Goal: Task Accomplishment & Management: Complete application form

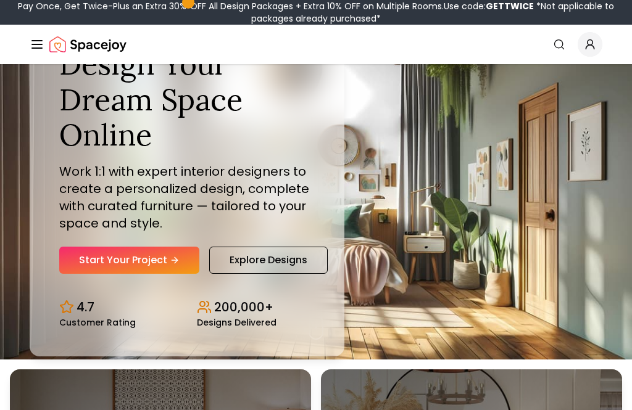
scroll to position [51, 0]
click at [118, 274] on link "Start Your Project" at bounding box center [129, 260] width 140 height 27
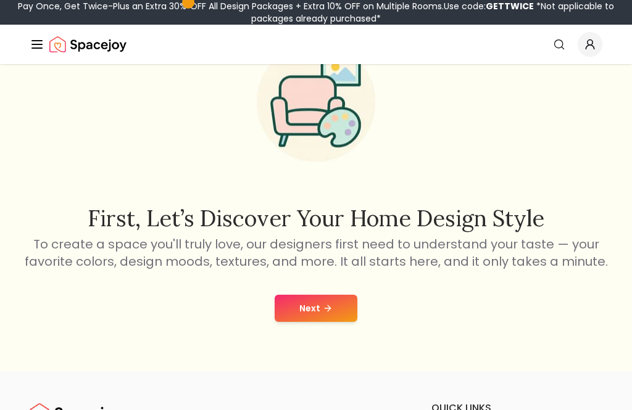
scroll to position [75, 0]
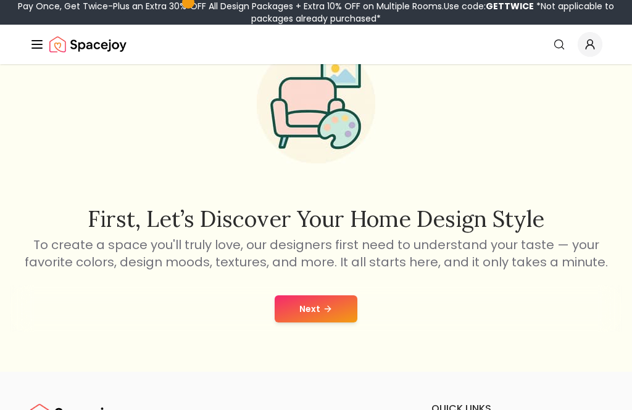
click at [293, 297] on button "Next" at bounding box center [316, 309] width 83 height 27
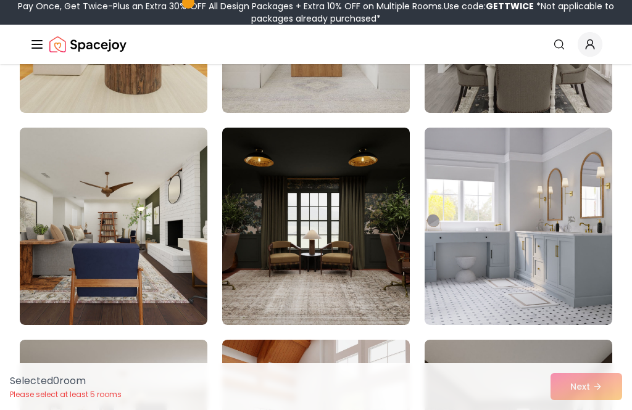
scroll to position [687, 0]
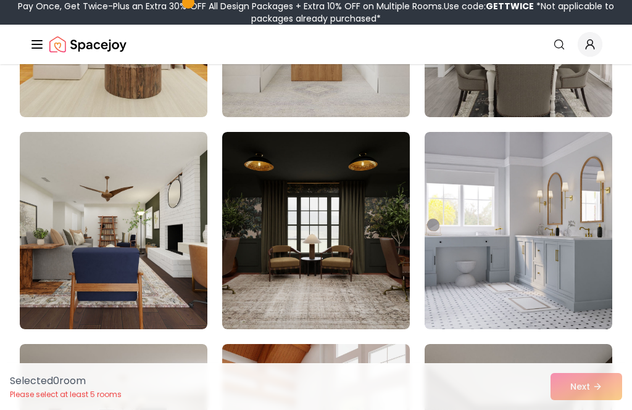
click at [555, 238] on img at bounding box center [518, 230] width 188 height 197
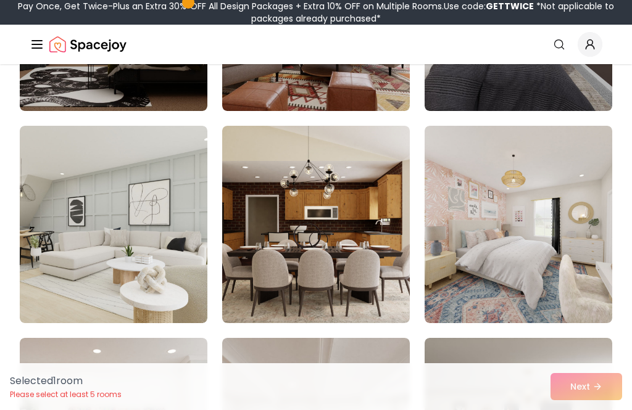
scroll to position [1112, 0]
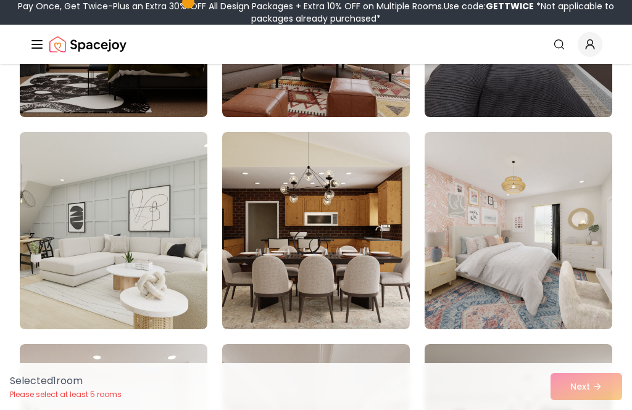
click at [178, 263] on img at bounding box center [114, 230] width 188 height 197
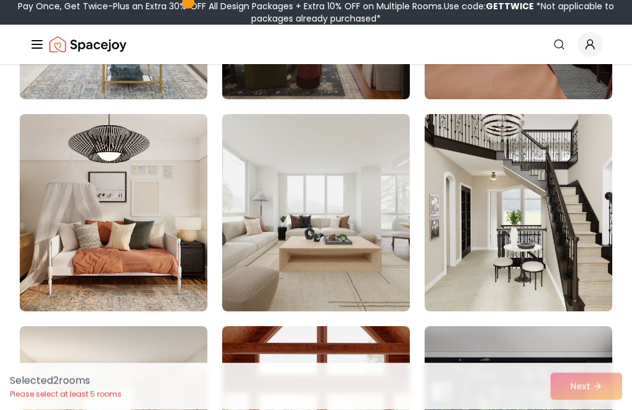
scroll to position [3676, 0]
click at [563, 210] on img at bounding box center [518, 212] width 188 height 197
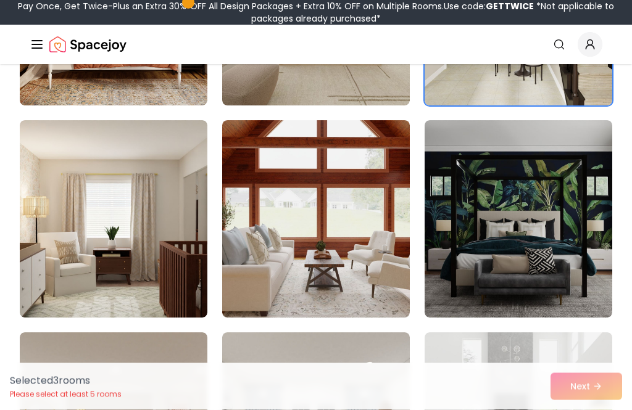
scroll to position [3883, 0]
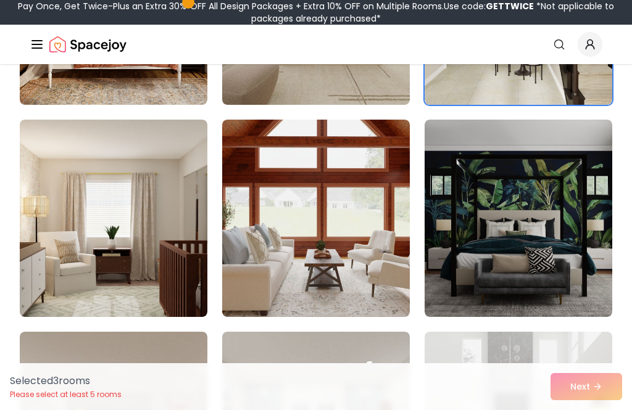
click at [163, 246] on img at bounding box center [114, 218] width 188 height 197
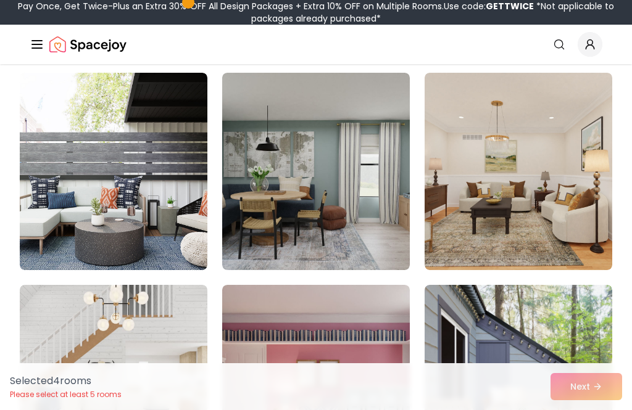
scroll to position [6683, 0]
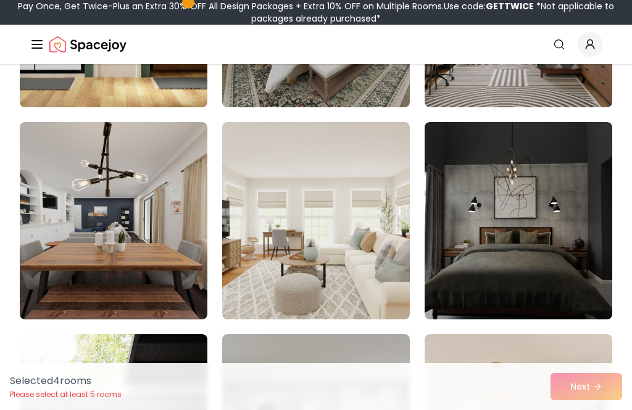
click at [380, 257] on img at bounding box center [316, 220] width 188 height 197
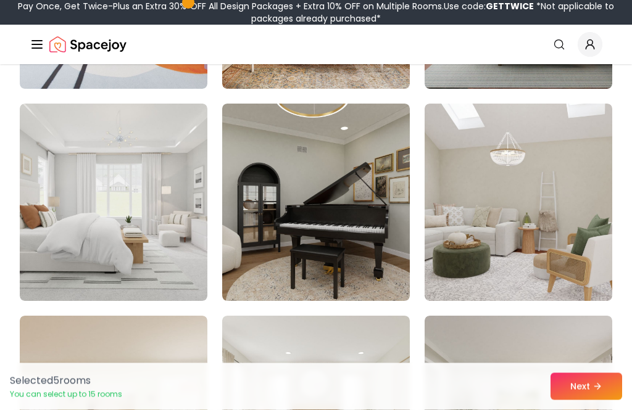
scroll to position [291, 0]
click at [136, 235] on img at bounding box center [114, 202] width 188 height 197
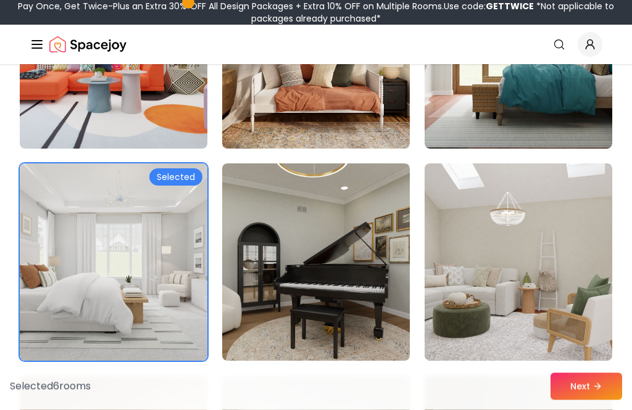
scroll to position [172, 0]
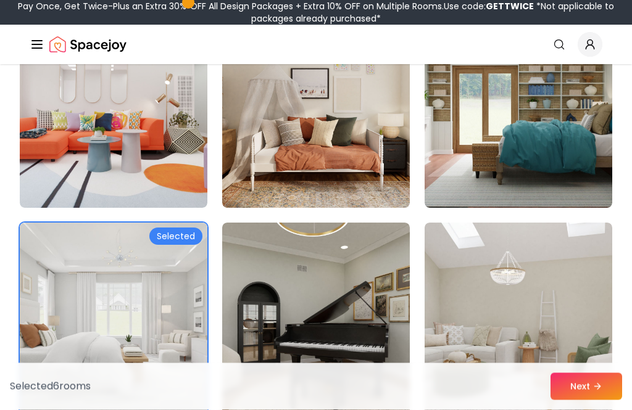
click at [591, 384] on button "Next" at bounding box center [586, 386] width 72 height 27
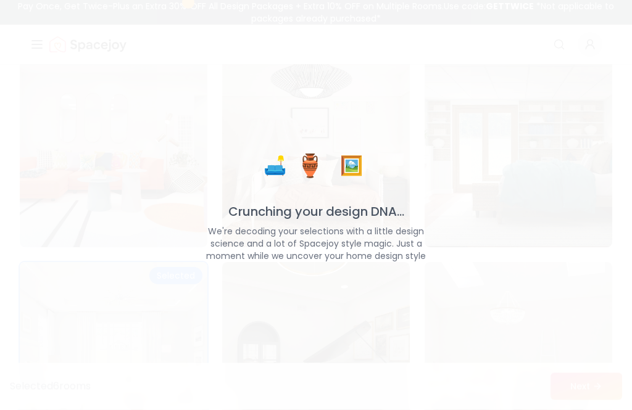
scroll to position [172, 0]
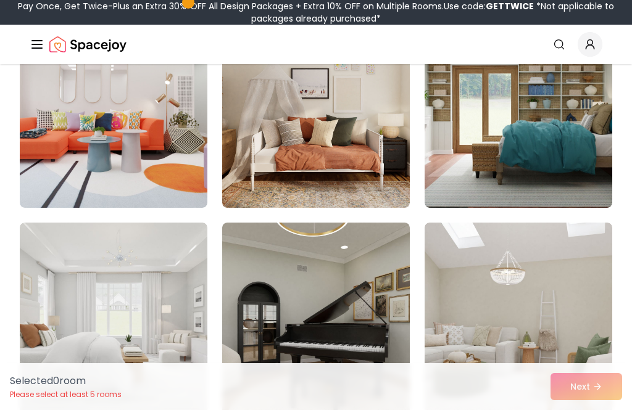
scroll to position [114, 0]
